Goal: Use online tool/utility

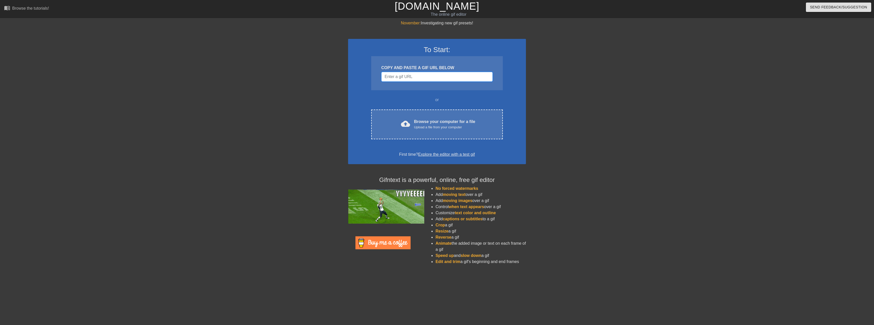
click at [441, 75] on input "Username" at bounding box center [436, 77] width 111 height 10
drag, startPoint x: 408, startPoint y: 80, endPoint x: 369, endPoint y: 80, distance: 39.6
click at [393, 78] on input "Username" at bounding box center [436, 77] width 111 height 10
click at [371, 99] on div "or" at bounding box center [436, 100] width 151 height 6
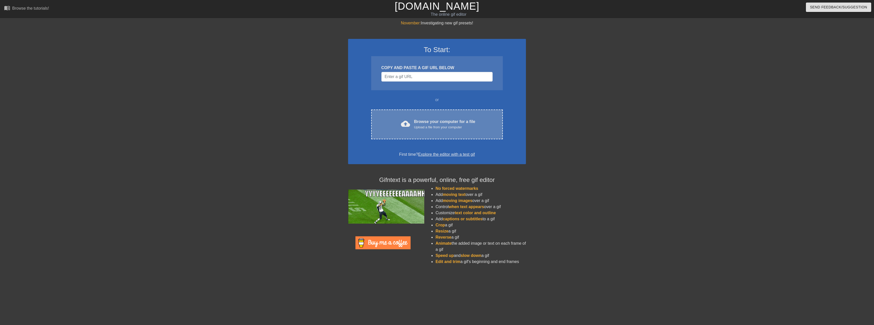
click at [466, 132] on div "cloud_upload Browse your computer for a file Upload a file from your computer C…" at bounding box center [437, 125] width 132 height 30
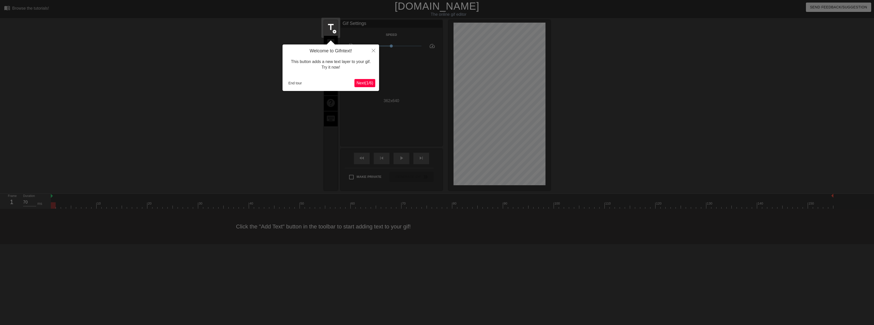
click at [368, 85] on span "Next ( 1 / 6 )" at bounding box center [364, 83] width 17 height 4
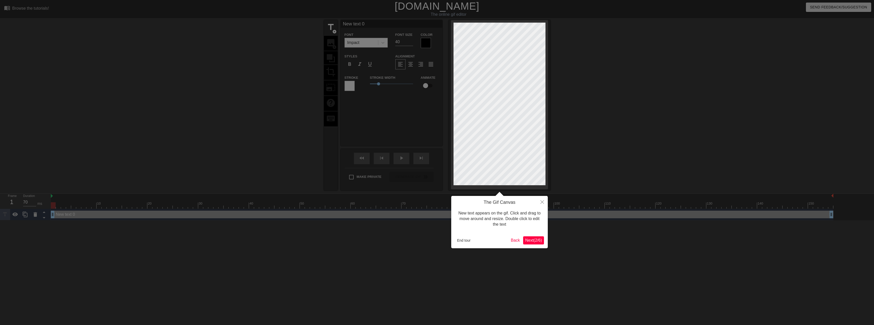
click at [368, 85] on div at bounding box center [437, 162] width 874 height 325
click at [535, 240] on span "Next ( 2 / 6 )" at bounding box center [533, 240] width 17 height 4
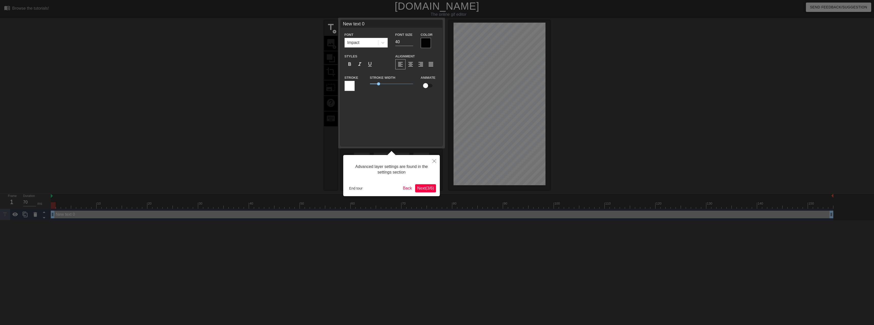
click at [425, 191] on button "Next ( 3 / 6 )" at bounding box center [425, 188] width 21 height 8
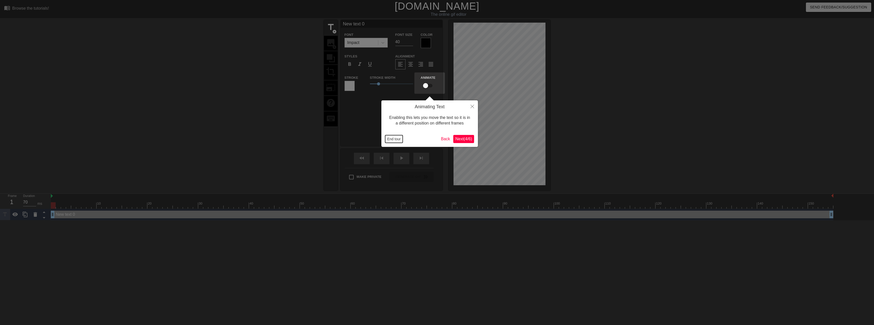
click at [394, 139] on button "End tour" at bounding box center [394, 139] width 18 height 8
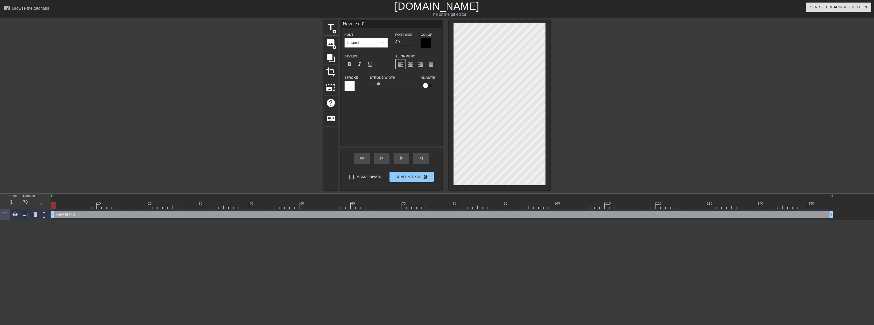
scroll to position [1, 1]
type input "ㅏ"
type textarea "ㅏ"
type input "K"
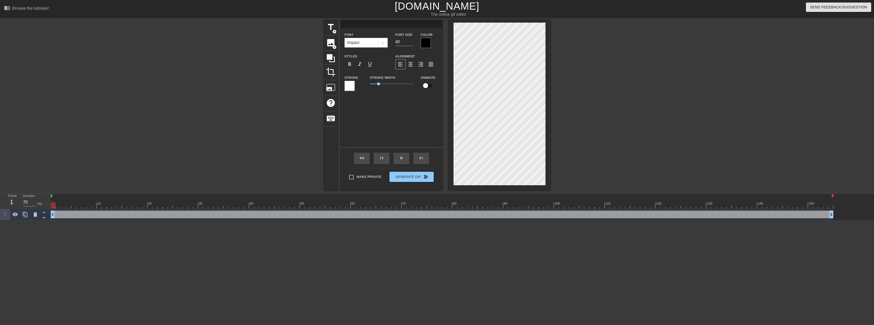
type textarea "K"
type input "K-"
type textarea "K-"
type input "K-F"
type textarea "K-F"
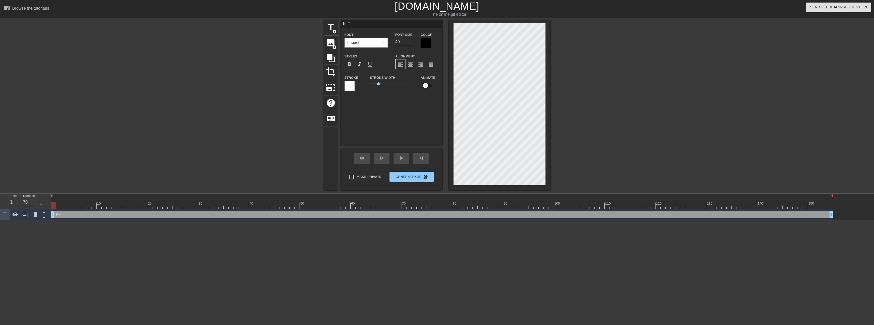
type input "K-FA"
type textarea "K-FA"
type input "K-FAS"
type textarea "K-FAS"
type input "K-FAST"
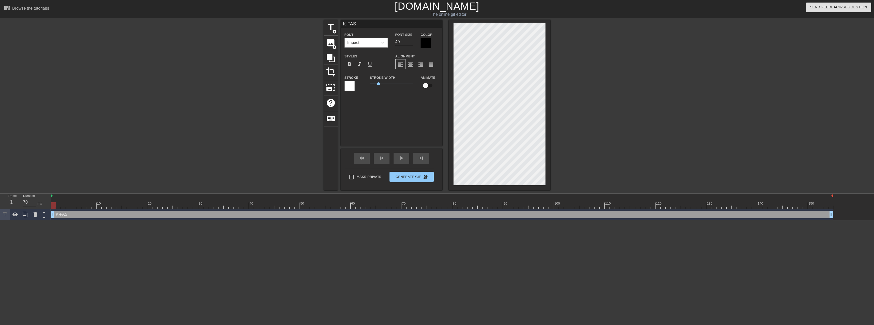
type textarea "K-FAST"
type input "K-FAST"
type textarea "K-FAST"
type input "K-FAST A"
type textarea "K-FAST A"
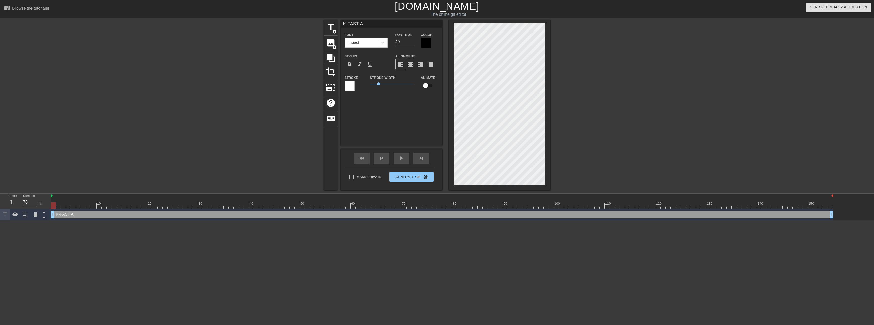
type input "K-FAST AI"
type textarea "K-FAST AI"
type input "K-FAST AI"
type textarea "K-FAST AI"
type input "K-FAST AI D"
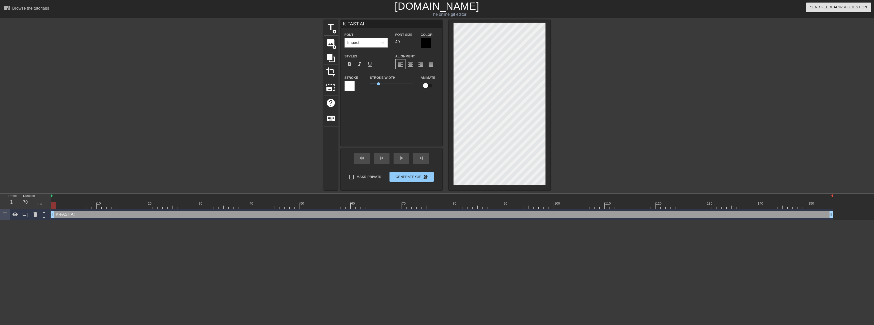
type textarea "K-FAST AI D"
type input "K-FAST AI Du"
type textarea "K-FAST AI Du"
type input "K-FAST AI Dub"
type textarea "K-FAST AI Dub"
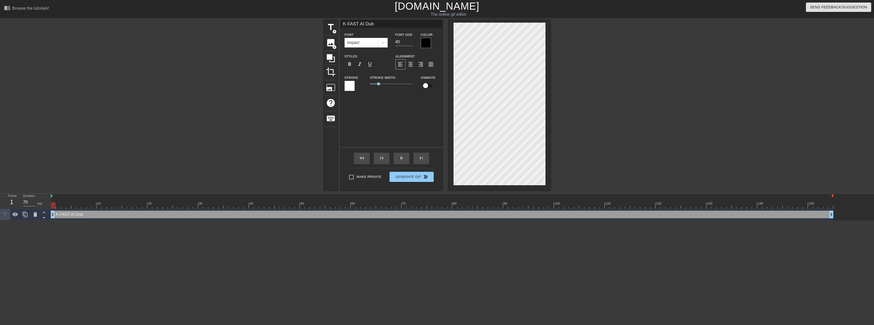
type input "K-FAST AI Dubb"
type textarea "K-FAST AI Dubb"
type input "K-FAST AI Dubbi"
type textarea "K-FAST AI Dubbi"
type input "K-FAST [PERSON_NAME]"
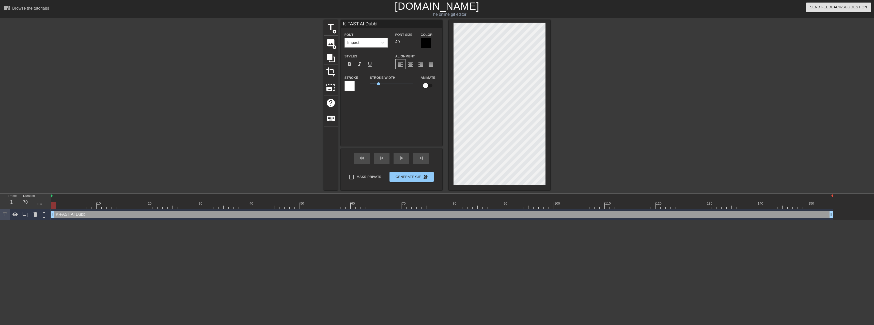
type textarea "K-FAST [PERSON_NAME]"
type input "K-FAST AI Dubbing"
type textarea "K-FAST AI Dubbing"
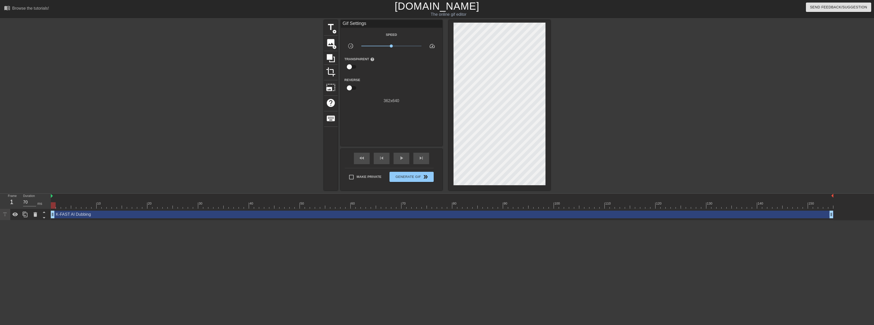
click at [600, 58] on div at bounding box center [594, 96] width 76 height 152
click at [73, 220] on html "menu_book Browse the tutorials! [DOMAIN_NAME] The online gif editor Send Feedba…" at bounding box center [437, 110] width 874 height 220
type input "70"
click at [332, 33] on div "title add_circle" at bounding box center [331, 27] width 14 height 15
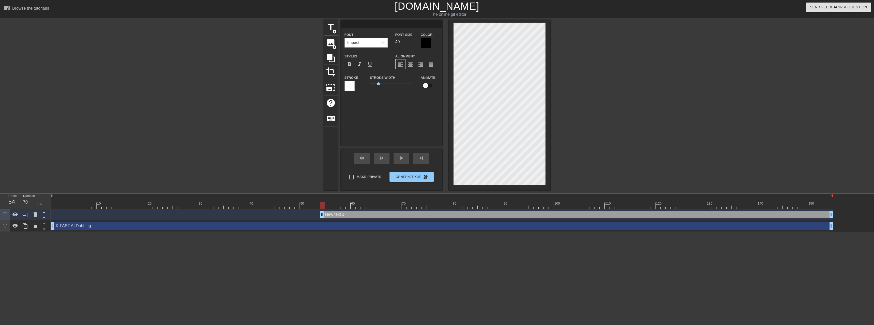
scroll to position [1, 1]
type input "K"
type textarea "K"
type input "K-"
type textarea "K-"
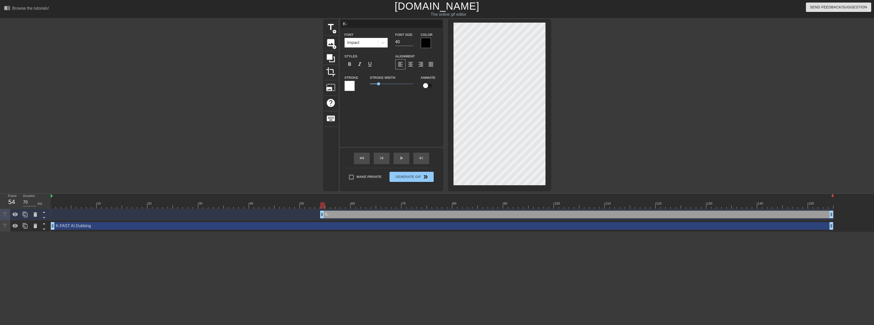
type input "K-F"
type textarea "K-F"
type input "K-FA"
type textarea "K-FA"
type input "K-FAS"
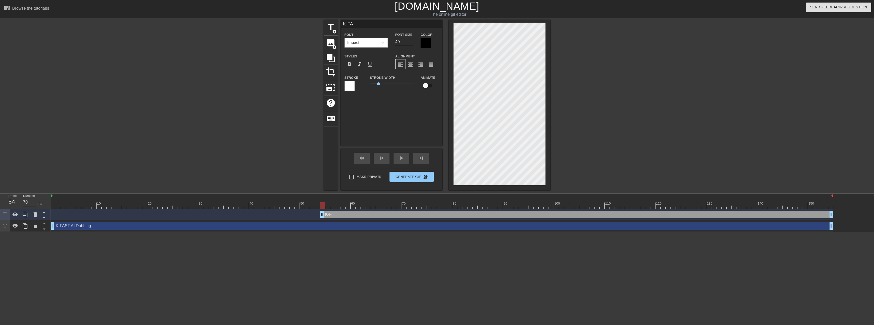
type textarea "K-FAS"
type input "K-FAST"
type textarea "K-FAST"
type input "K-FAST"
type textarea "K-FAST"
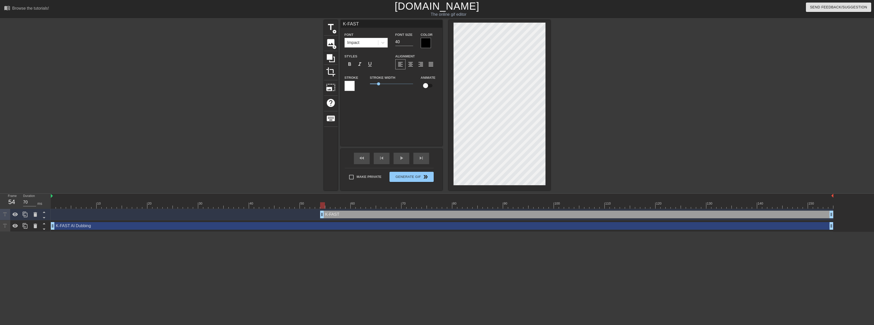
type input "K-FAST T"
type textarea "K-FAST T"
type input "K-FAST TF"
type textarea "K-FAST TF"
type input "#K-FAST TF"
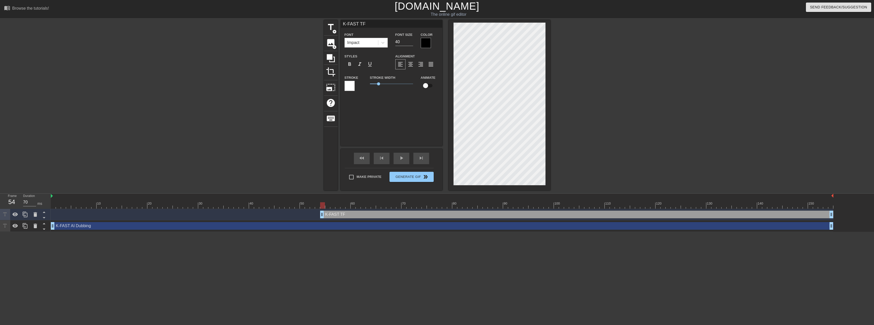
type textarea "#K-FAST TF"
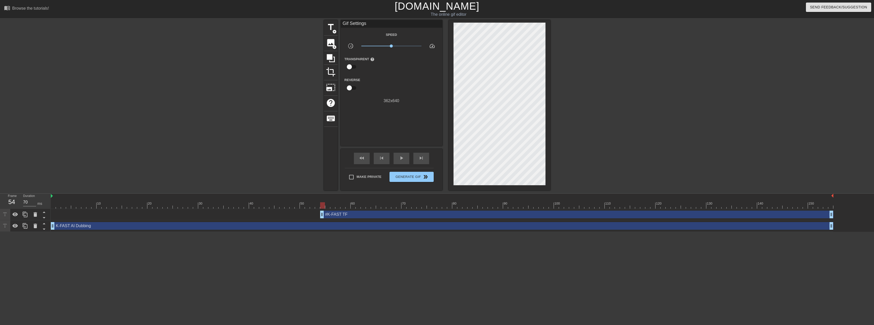
drag, startPoint x: 626, startPoint y: 111, endPoint x: 549, endPoint y: 109, distance: 76.5
click at [625, 111] on div at bounding box center [594, 96] width 76 height 152
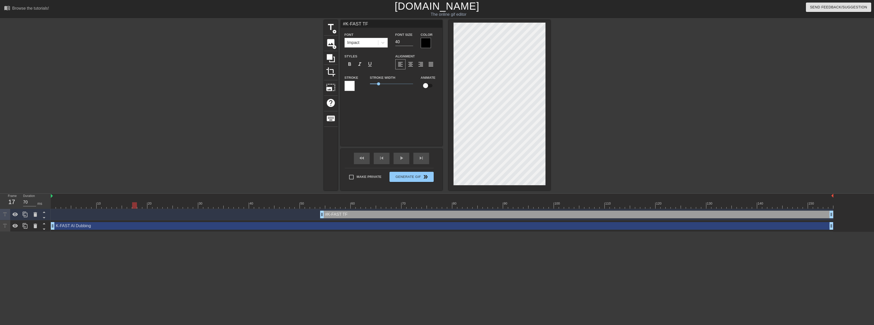
drag, startPoint x: 164, startPoint y: 202, endPoint x: 47, endPoint y: 194, distance: 116.7
click at [48, 194] on div "Frame 17 Duration 70 ms 10 20 30 40 50 60 70 80 90 100 110 120 130 140 150 #K-F…" at bounding box center [437, 213] width 874 height 38
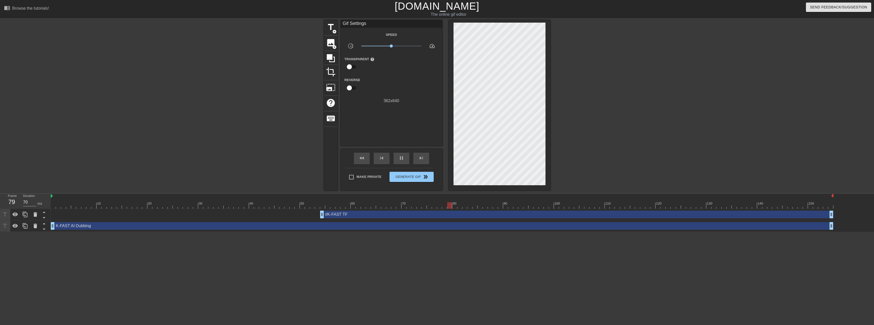
click at [586, 128] on div at bounding box center [594, 96] width 76 height 152
drag, startPoint x: 364, startPoint y: 203, endPoint x: 587, endPoint y: 208, distance: 222.6
click at [583, 212] on div "10 20 30 40 50 60 70 80 90 100 110 120 130 140 150 #K-FAST TF drag_handle drag_…" at bounding box center [462, 213] width 823 height 38
drag, startPoint x: 578, startPoint y: 205, endPoint x: 543, endPoint y: 206, distance: 35.1
click at [543, 206] on div at bounding box center [442, 205] width 783 height 6
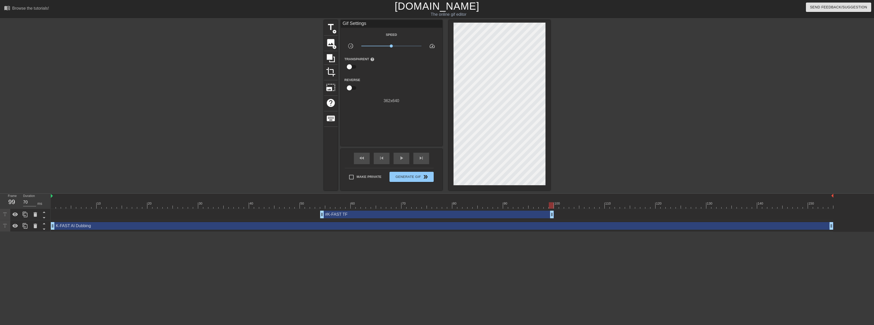
drag, startPoint x: 831, startPoint y: 213, endPoint x: 571, endPoint y: 209, distance: 260.2
click at [554, 210] on div "#K-FAST TF drag_handle drag_handle" at bounding box center [442, 214] width 783 height 11
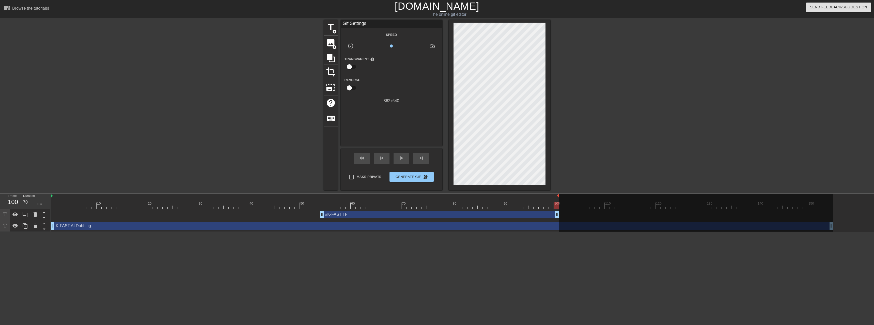
drag, startPoint x: 833, startPoint y: 196, endPoint x: 559, endPoint y: 198, distance: 274.7
click at [559, 198] on div "10 20 30 40 50 60 70 80 90 100 110 120 130 140 150" at bounding box center [442, 201] width 783 height 15
drag, startPoint x: 831, startPoint y: 227, endPoint x: 557, endPoint y: 222, distance: 273.4
click at [572, 222] on div at bounding box center [696, 213] width 274 height 39
click at [557, 222] on div "K-FAST AI Dubbing drag_handle drag_handle" at bounding box center [442, 226] width 783 height 8
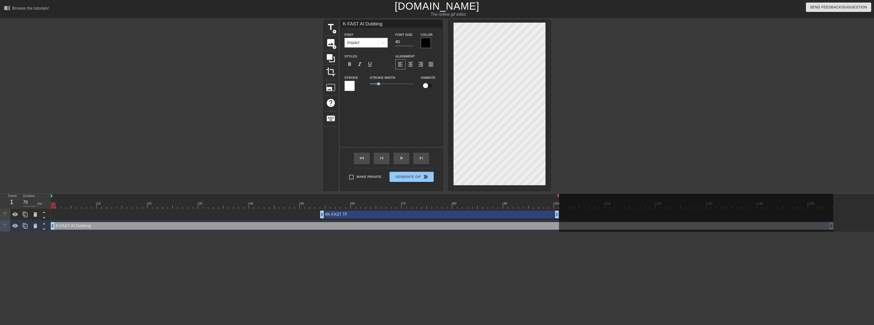
drag, startPoint x: 432, startPoint y: 200, endPoint x: -65, endPoint y: 197, distance: 496.5
click at [0, 197] on html "menu_book Browse the tutorials! [DOMAIN_NAME] The online gif editor Send Feedba…" at bounding box center [437, 116] width 874 height 232
click at [639, 102] on div "title add_circle image add_circle crop photo_size_select_large help keyboard K-…" at bounding box center [437, 105] width 874 height 170
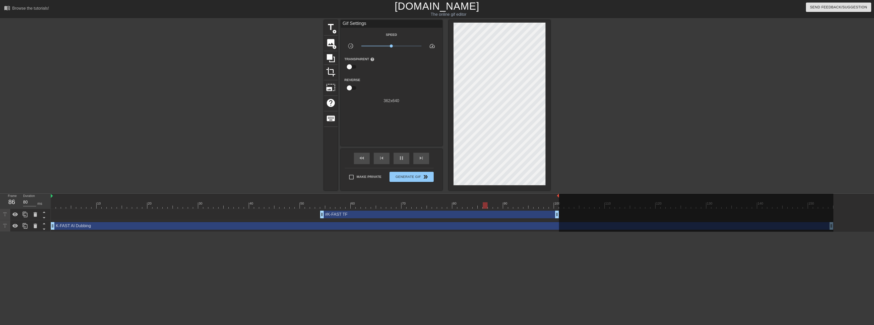
type input "70"
click at [647, 121] on div "title add_circle image add_circle crop photo_size_select_large help keyboard Gi…" at bounding box center [437, 105] width 874 height 170
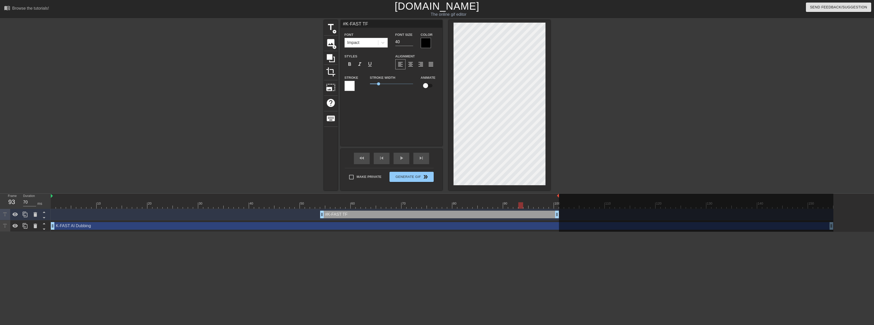
scroll to position [1, 1]
type input "#-FAST TF"
type textarea "#-FAST TF"
type input "#k-FAST TF"
type textarea "#k-FAST TF"
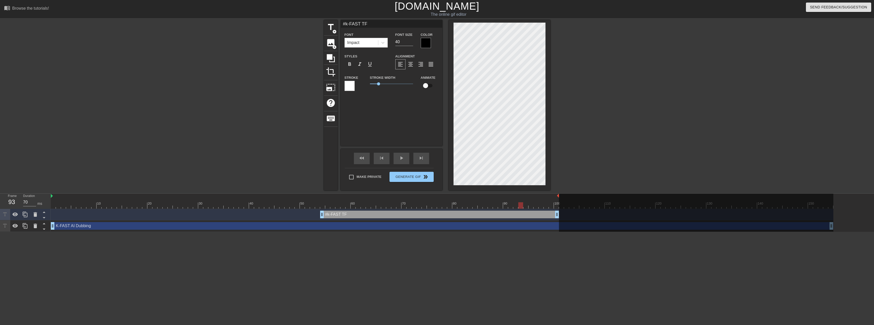
type input "#k-f"
type textarea "#k-f"
type input "#k-fa"
type textarea "#k-fa"
type input "#k-fas"
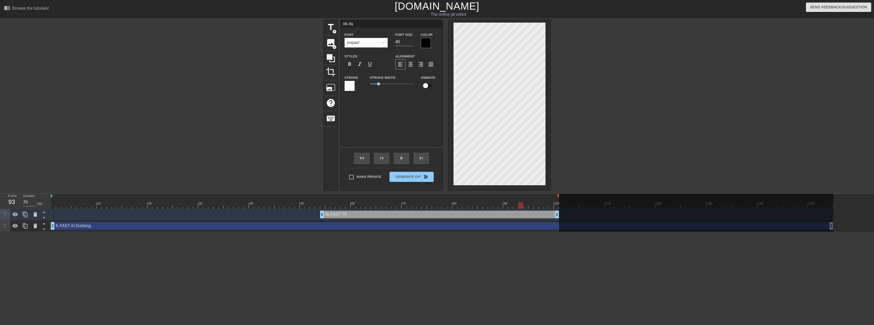
type textarea "#k-fas"
type input "#k-fast"
type textarea "#k-fast"
type input "#k-fast-"
type textarea "#k-fast-"
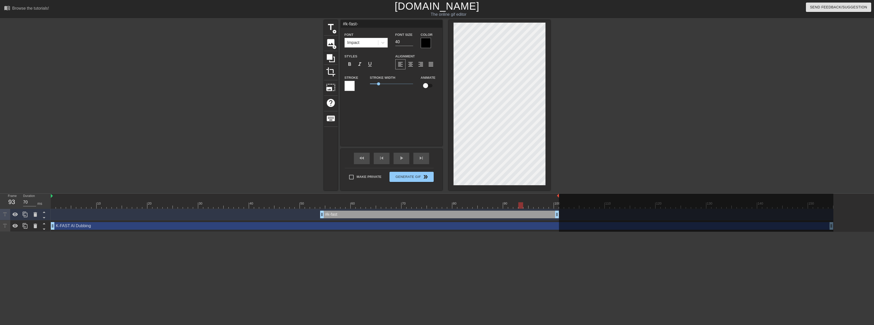
scroll to position [1, 1]
type input "#k-fast-t"
type textarea "#k-fast-t"
type input "#k-fast-tf"
type textarea "#k-fast-tf"
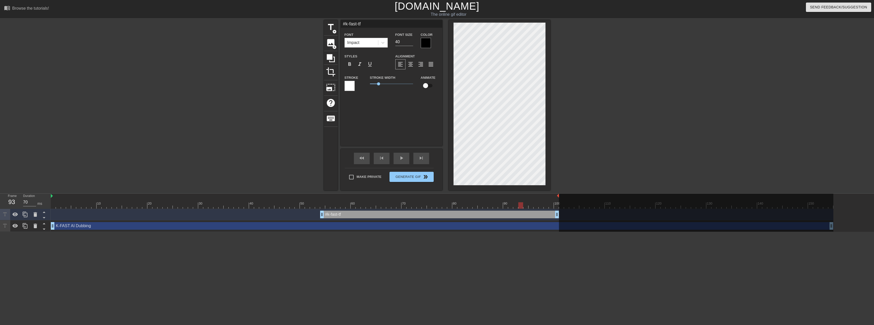
click at [605, 121] on div at bounding box center [594, 96] width 76 height 152
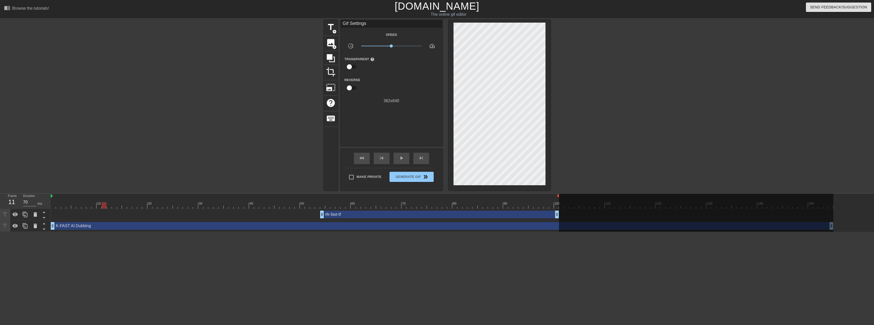
drag, startPoint x: 224, startPoint y: 198, endPoint x: -68, endPoint y: 180, distance: 292.8
click at [0, 180] on html "menu_book Browse the tutorials! [DOMAIN_NAME] The online gif editor Send Feedba…" at bounding box center [437, 116] width 874 height 232
type input "80"
click at [408, 177] on span "Generate Gif double_arrow" at bounding box center [412, 177] width 40 height 6
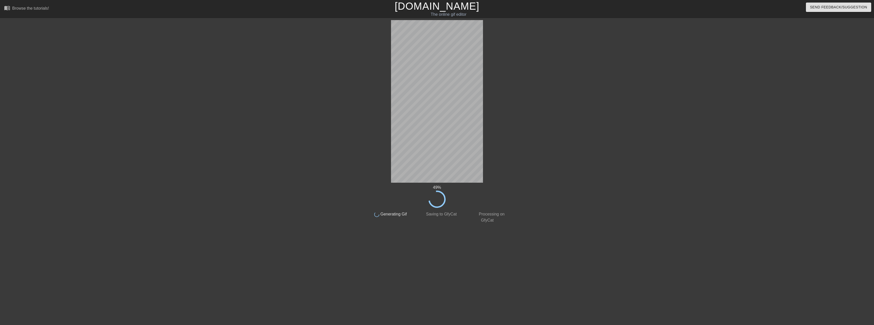
click at [419, 66] on div "49 % done Generating Gif done Saving to GfyCat done Processing on GfyCat title …" at bounding box center [437, 121] width 874 height 203
drag, startPoint x: 350, startPoint y: 55, endPoint x: 553, endPoint y: 136, distance: 217.6
click at [528, 128] on div "50 % done Generating Gif done Saving to GfyCat done Processing on GfyCat title …" at bounding box center [437, 121] width 874 height 203
click at [553, 136] on div at bounding box center [553, 96] width 76 height 152
click at [678, 99] on div "52 % done Generating Gif done Saving to GfyCat done Processing on GfyCat title …" at bounding box center [437, 121] width 874 height 203
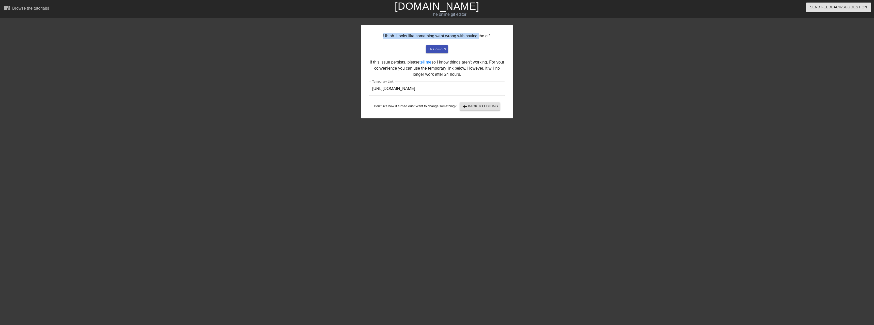
drag, startPoint x: 479, startPoint y: 35, endPoint x: 385, endPoint y: 31, distance: 93.8
click at [385, 31] on div "Uh oh. Looks like something went wrong with saving the gif. try again If this i…" at bounding box center [437, 71] width 152 height 93
drag, startPoint x: 387, startPoint y: 35, endPoint x: 451, endPoint y: 37, distance: 63.8
click at [427, 36] on div "Uh oh. Looks like something went wrong with saving the gif. try again If this i…" at bounding box center [437, 71] width 152 height 93
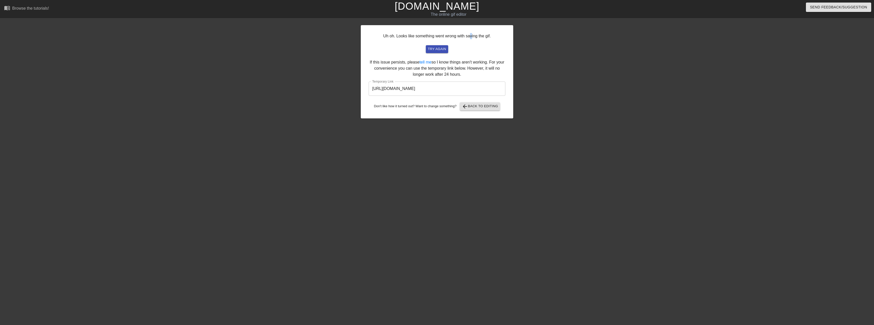
click at [472, 37] on div "Uh oh. Looks like something went wrong with saving the gif. try again If this i…" at bounding box center [437, 71] width 152 height 93
click at [439, 49] on span "try again" at bounding box center [437, 49] width 18 height 6
click at [483, 108] on span "arrow_back Back to Editing" at bounding box center [480, 106] width 36 height 6
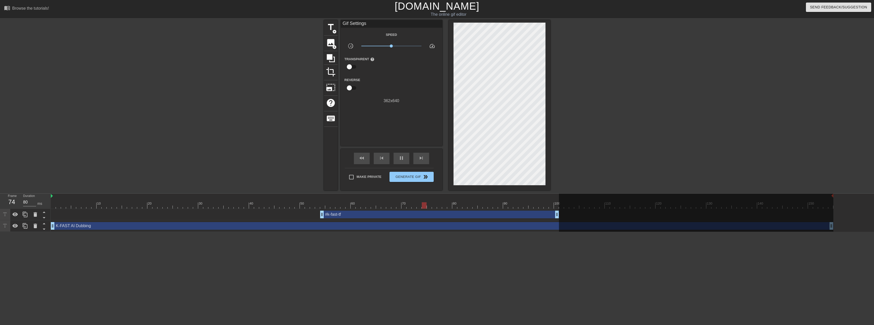
type input "70"
